Goal: Transaction & Acquisition: Book appointment/travel/reservation

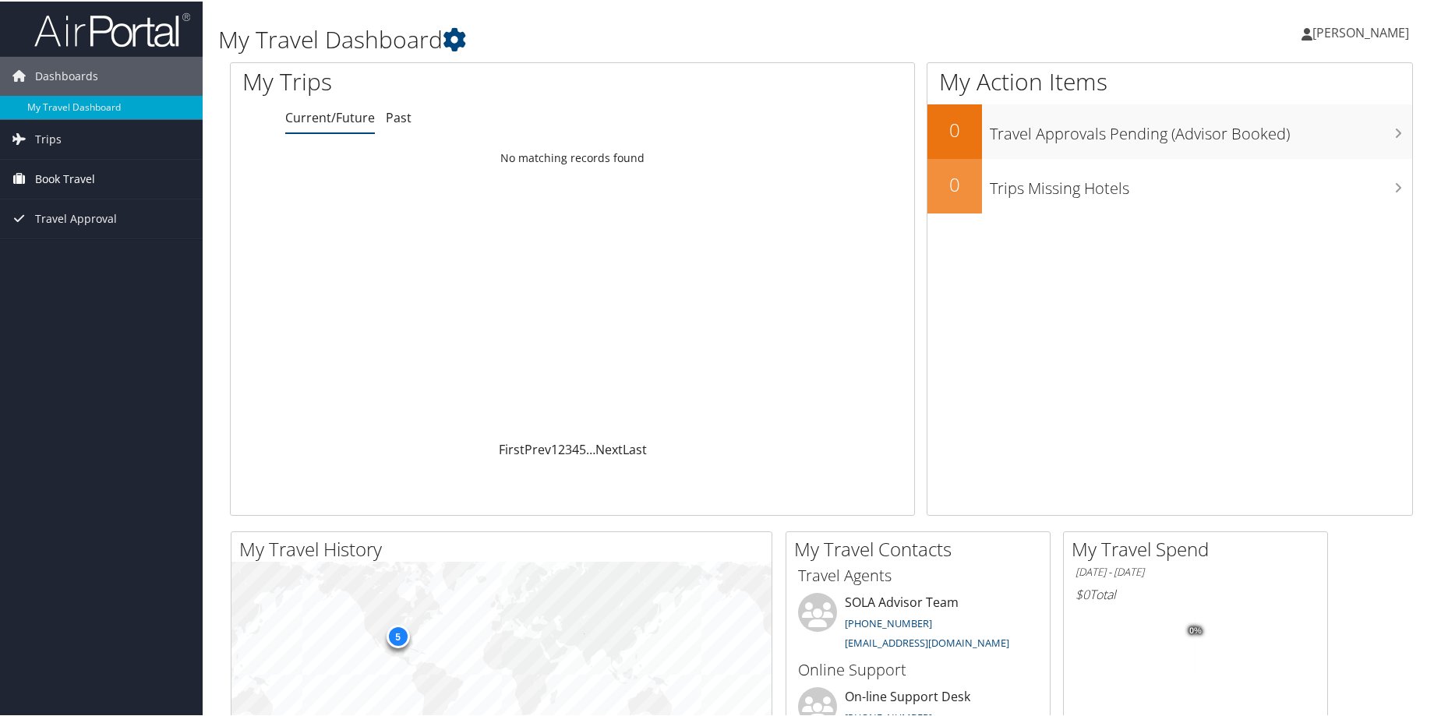
click at [71, 182] on span "Book Travel" at bounding box center [65, 177] width 60 height 39
click at [79, 235] on link "Book/Manage Online Trips" at bounding box center [101, 232] width 203 height 23
click at [73, 176] on span "Book Travel" at bounding box center [65, 177] width 60 height 39
click at [84, 228] on link "Book/Manage Online Trips" at bounding box center [101, 232] width 203 height 23
